Goal: Task Accomplishment & Management: Manage account settings

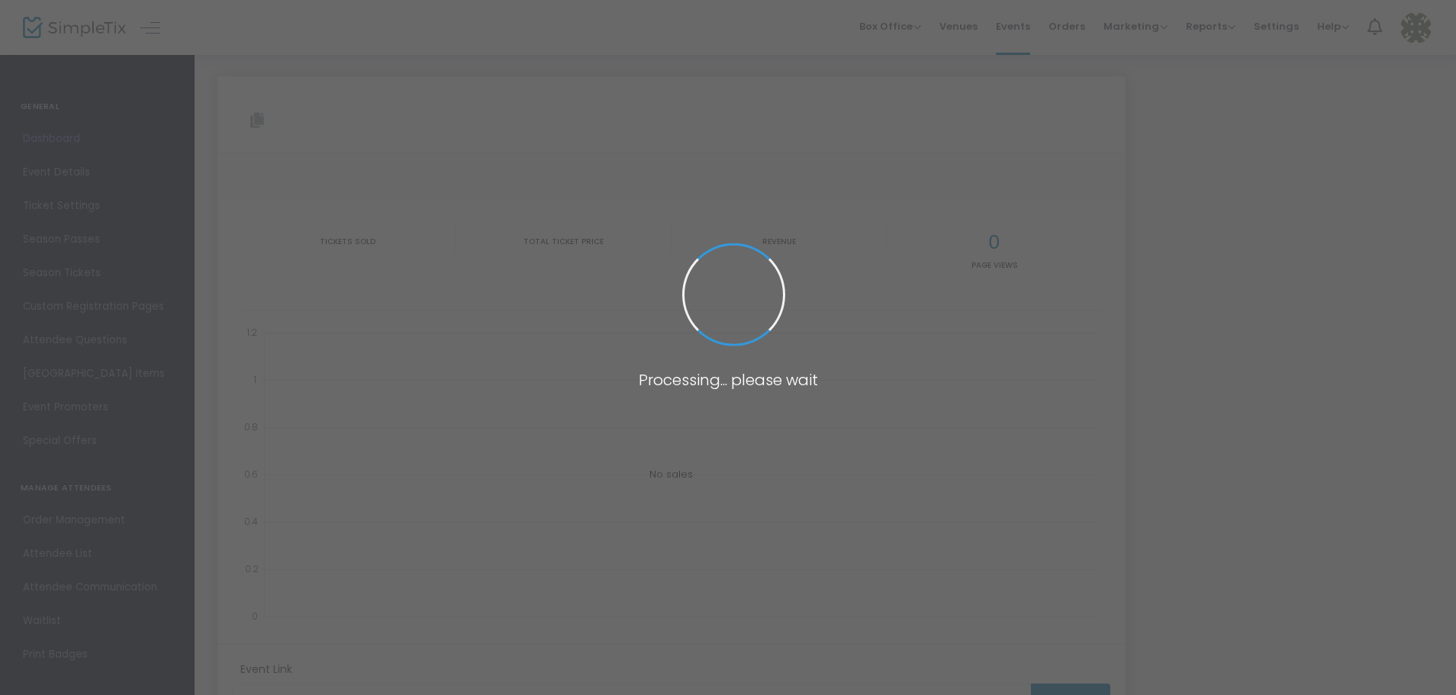
type input "[URL][DOMAIN_NAME][PERSON_NAME]"
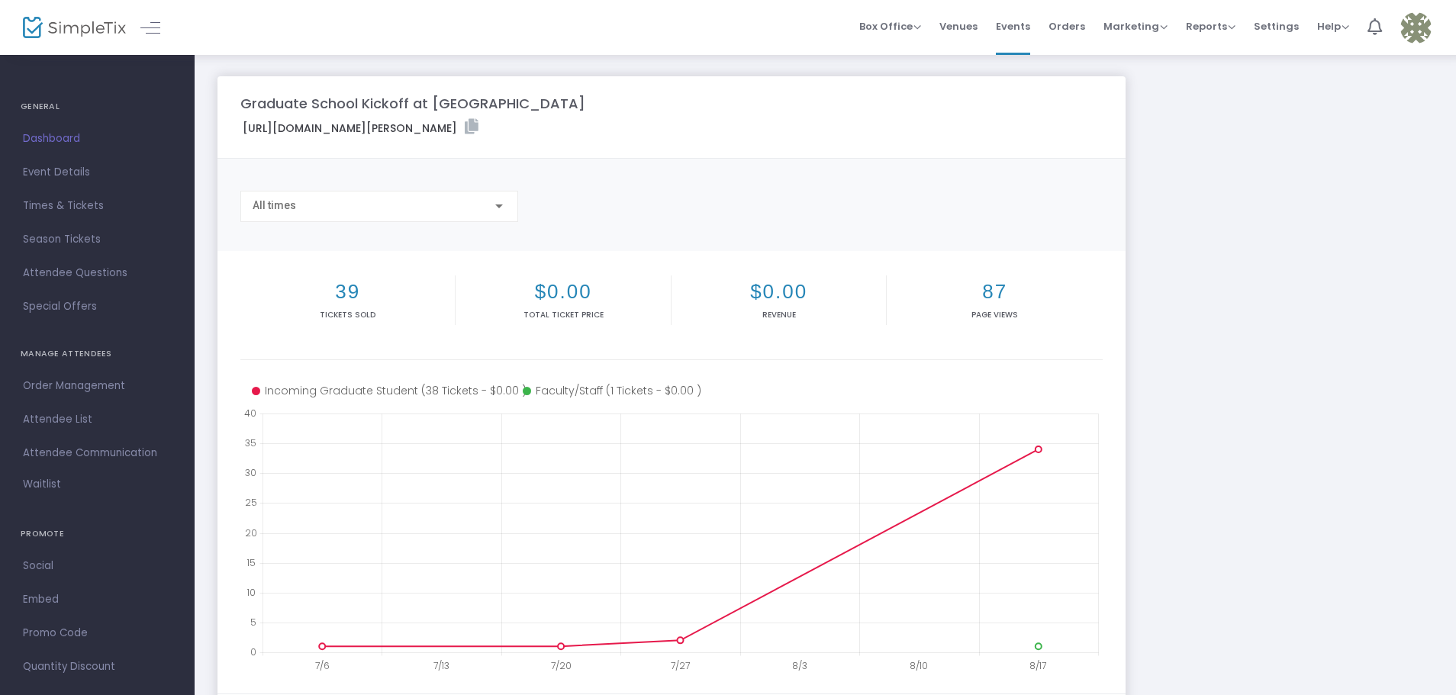
click at [92, 136] on span "Dashboard" at bounding box center [97, 139] width 149 height 20
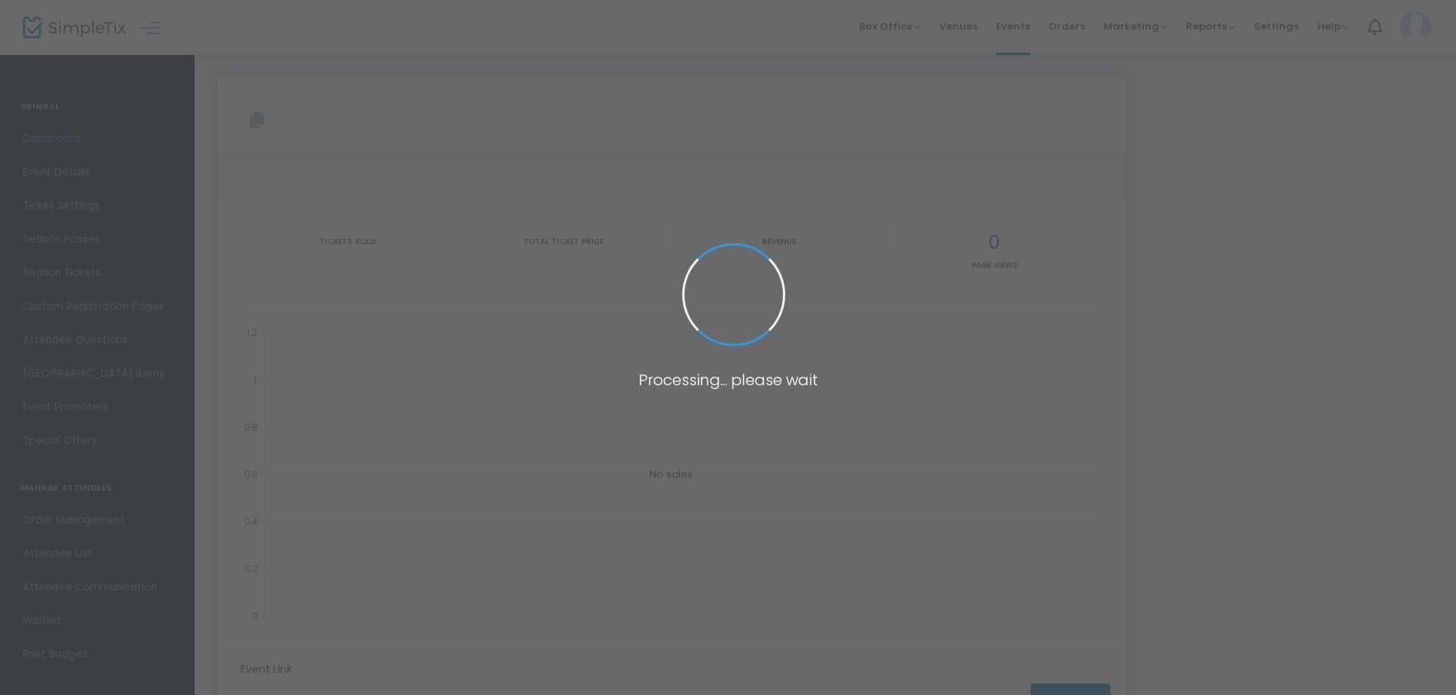
type input "[URL][DOMAIN_NAME][PERSON_NAME]"
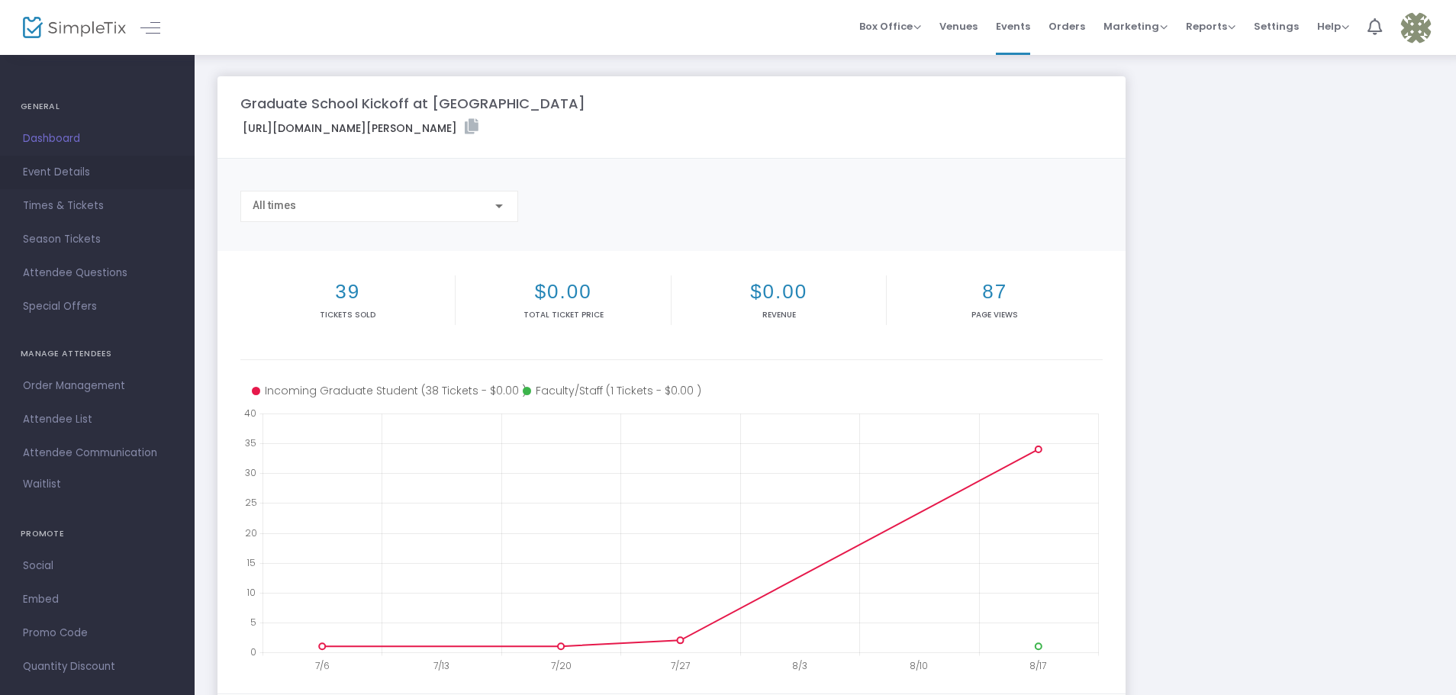
click at [124, 167] on span "Event Details" at bounding box center [97, 173] width 149 height 20
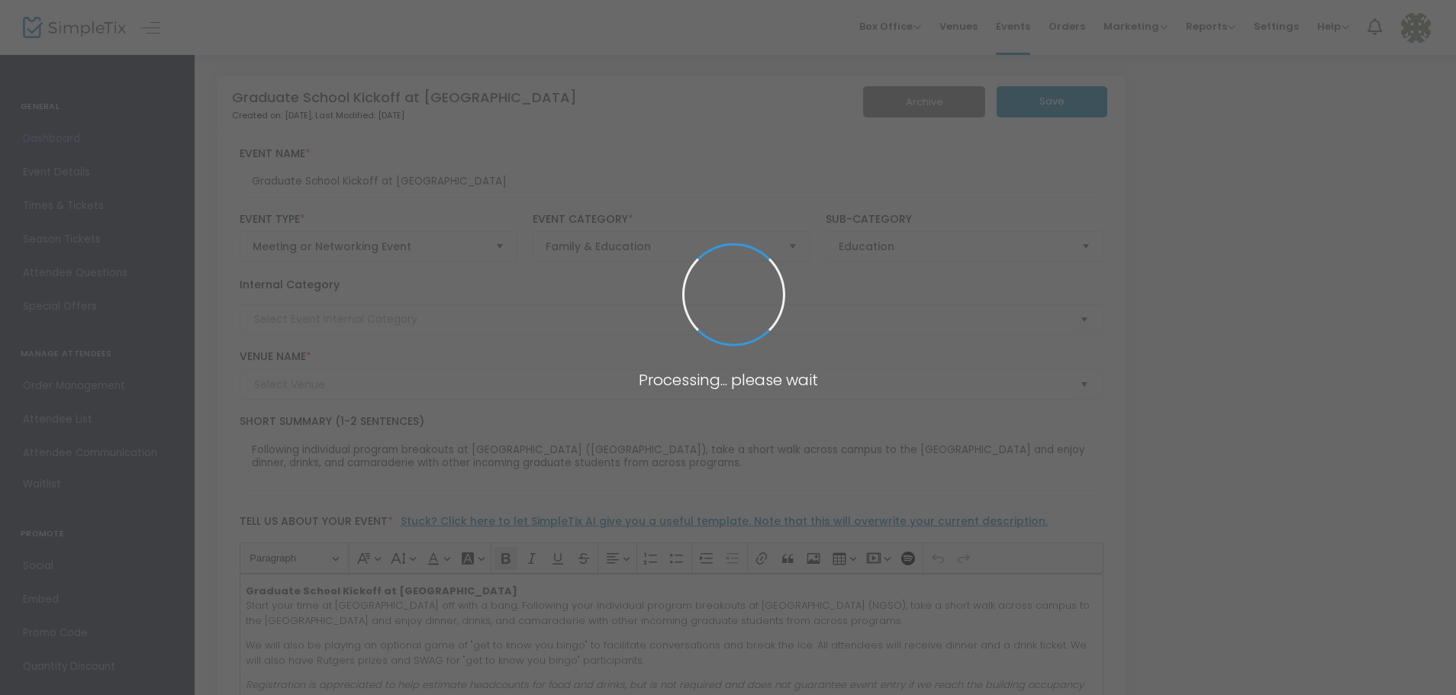
type input "Orientation"
type input "The Victor's Pub"
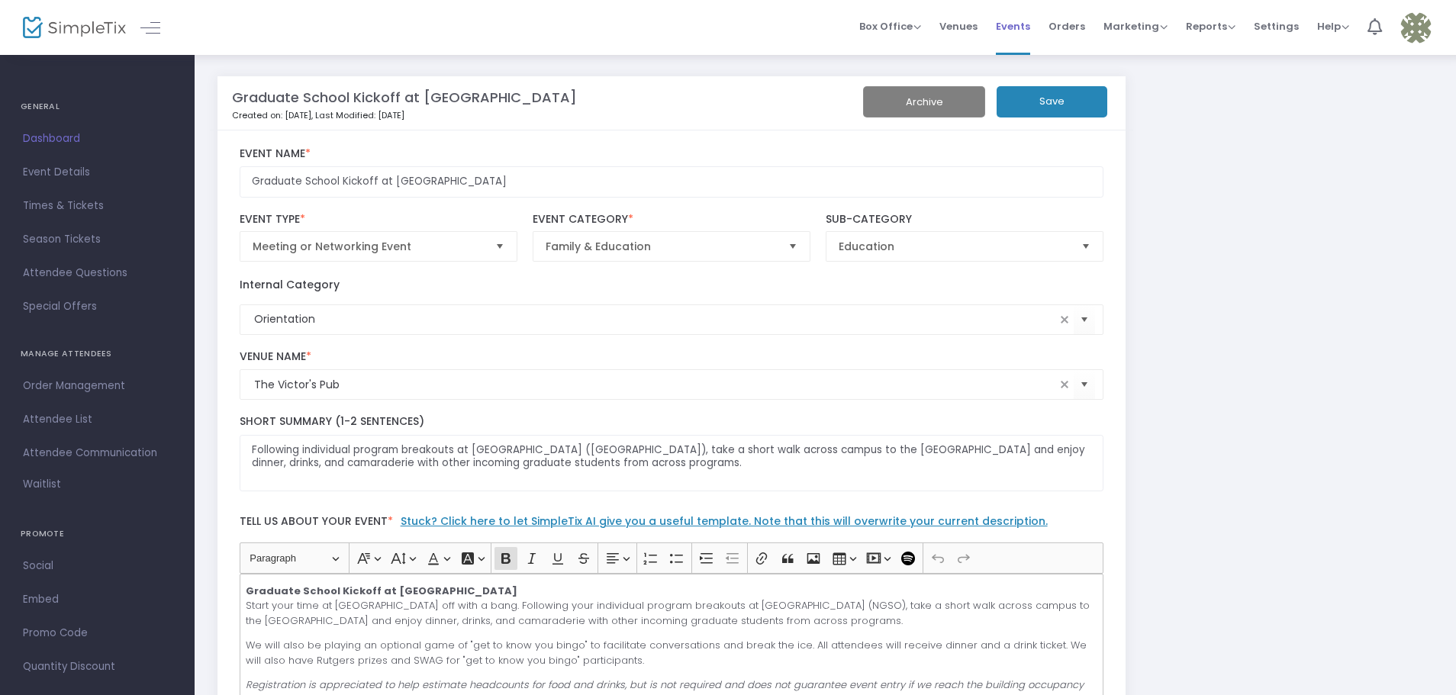
click at [1029, 24] on span "Events" at bounding box center [1013, 26] width 34 height 39
